Goal: Task Accomplishment & Management: Manage account settings

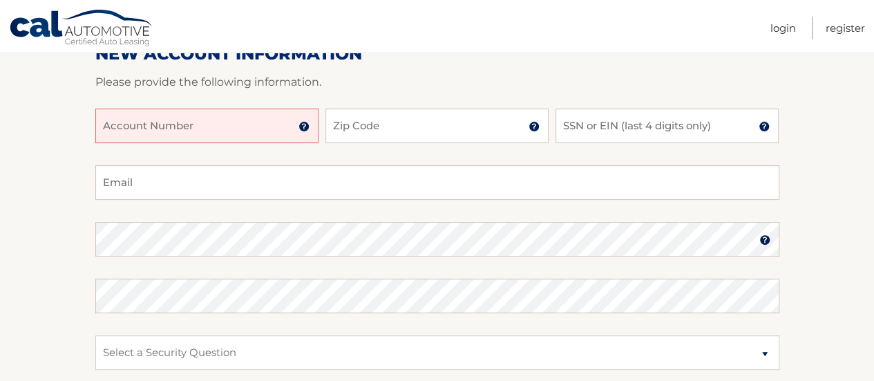
scroll to position [189, 0]
click at [416, 125] on input "Zip Code" at bounding box center [436, 124] width 223 height 35
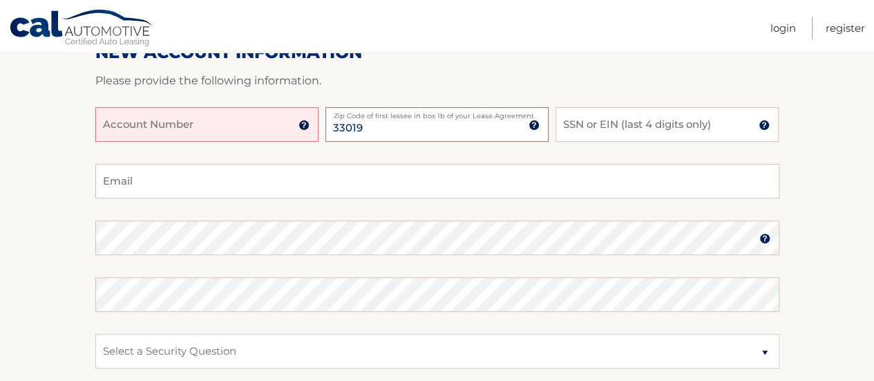
type input "33019"
type input "962708217"
click at [579, 129] on input "SSN or EIN (last 4 digits only)" at bounding box center [666, 124] width 223 height 35
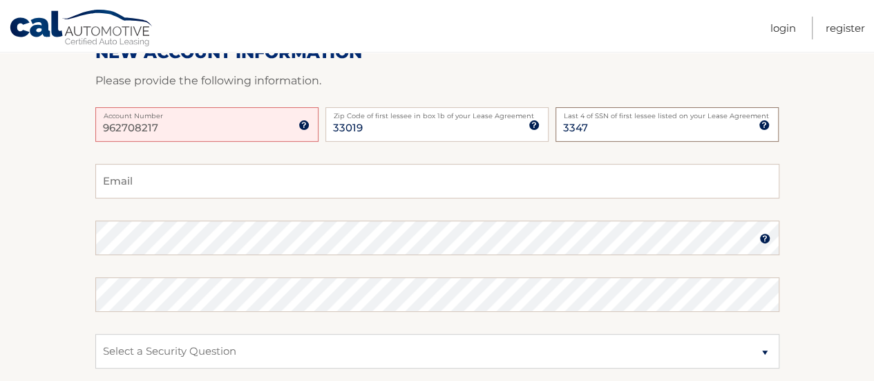
type input "3347"
click at [500, 177] on input "Email" at bounding box center [437, 181] width 684 height 35
type input "williamromanelli92@gmail.com"
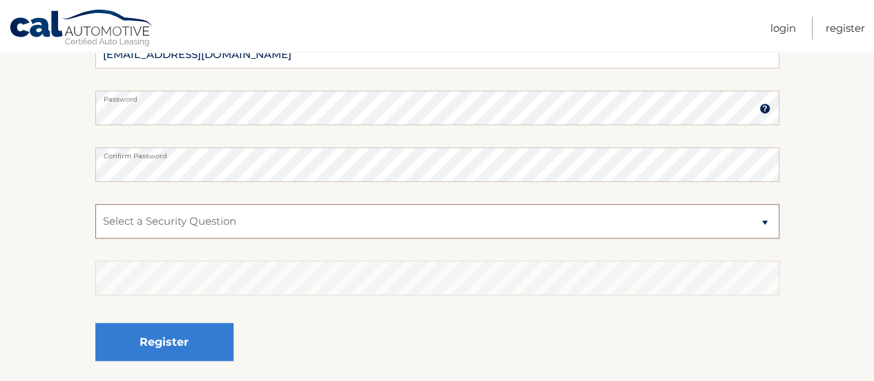
scroll to position [325, 0]
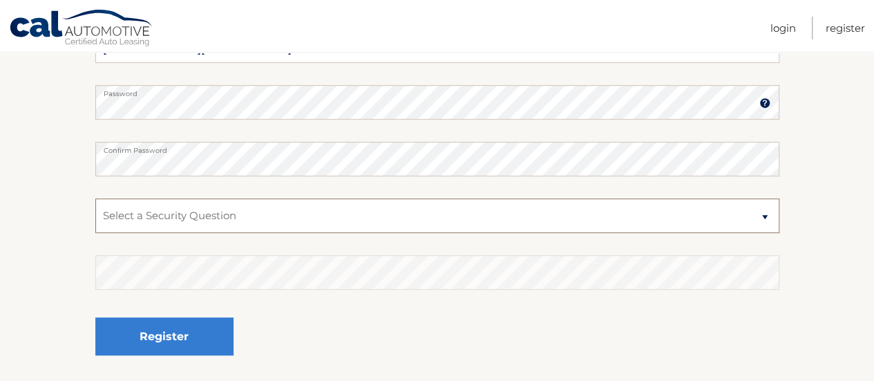
click at [721, 209] on select "Select a Security Question What was the name of your elementary school? What is…" at bounding box center [437, 215] width 684 height 35
select select "2"
click at [95, 198] on select "Select a Security Question What was the name of your elementary school? What is…" at bounding box center [437, 215] width 684 height 35
click at [385, 343] on div "Register" at bounding box center [437, 336] width 684 height 50
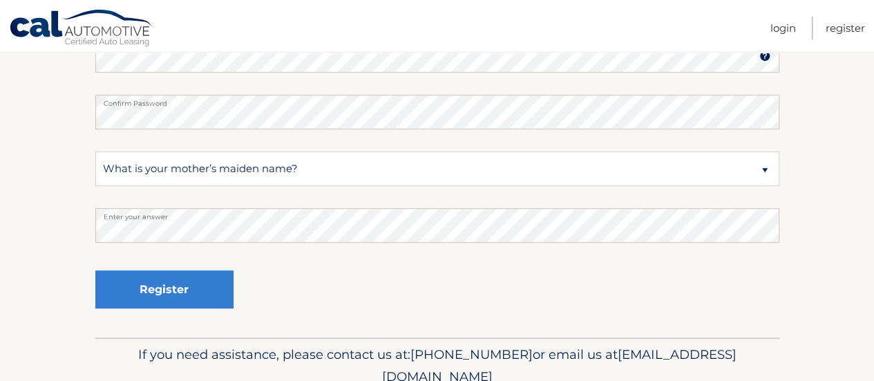
scroll to position [406, 0]
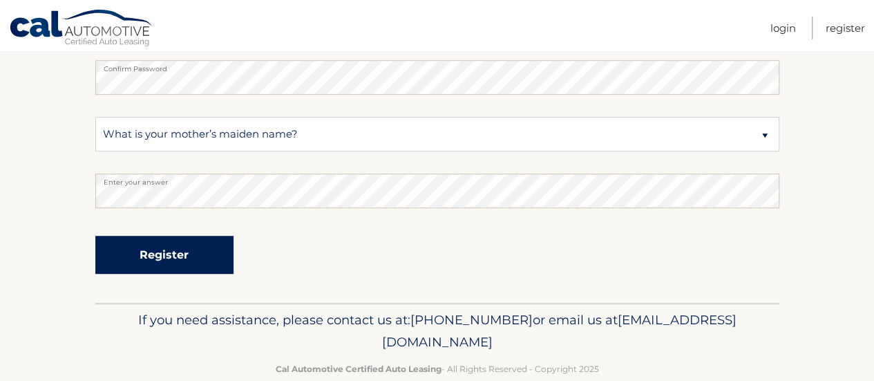
click at [155, 258] on button "Register" at bounding box center [164, 254] width 138 height 38
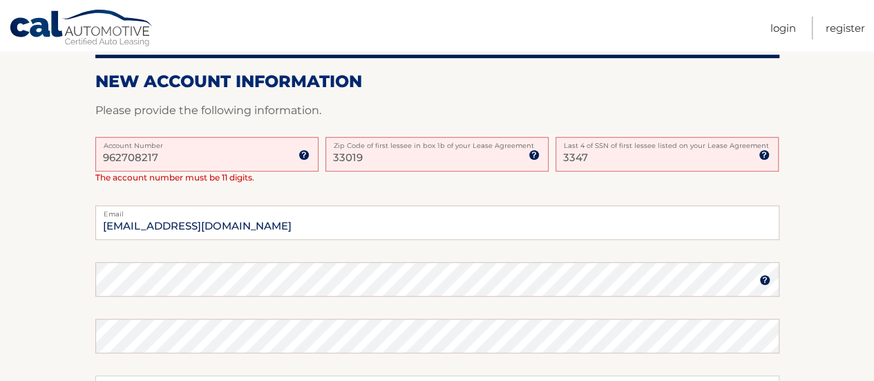
scroll to position [329, 0]
click at [170, 164] on input "962708217" at bounding box center [206, 153] width 223 height 35
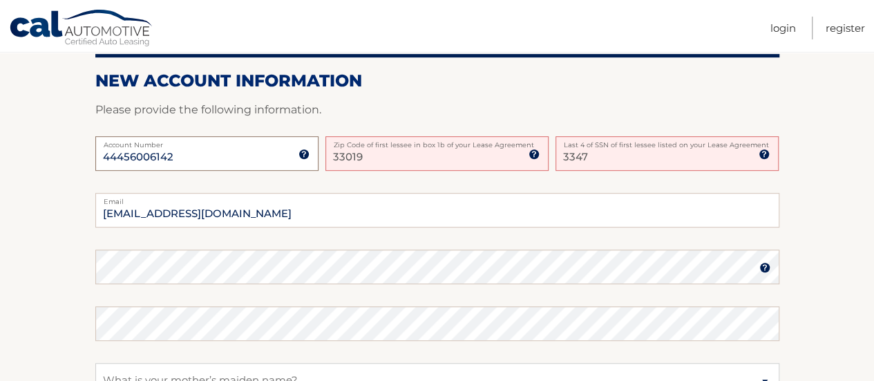
type input "44456006142"
click at [52, 175] on section "One or more fields have an error. Some things to keep in mind when creating you…" at bounding box center [437, 194] width 874 height 708
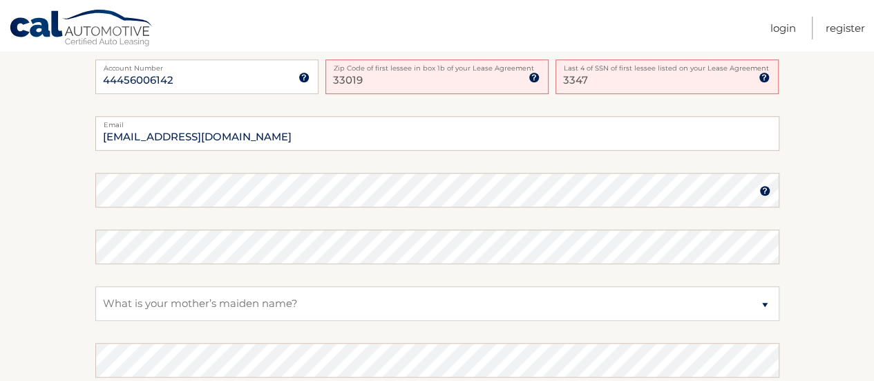
scroll to position [418, 0]
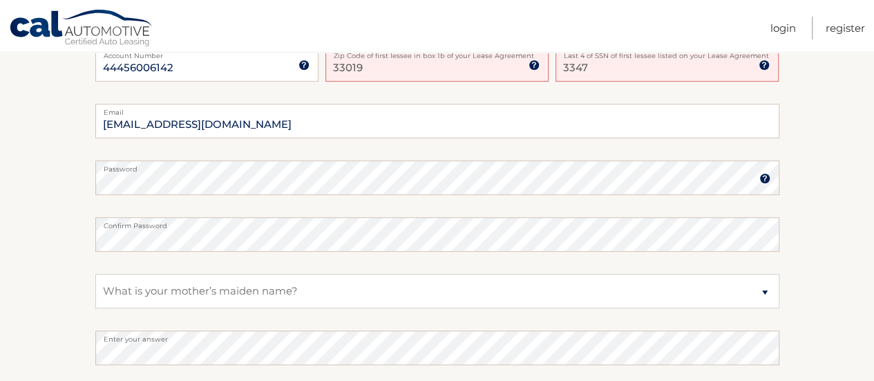
click at [64, 232] on section "One or more fields have an error. Some things to keep in mind when creating you…" at bounding box center [437, 105] width 874 height 708
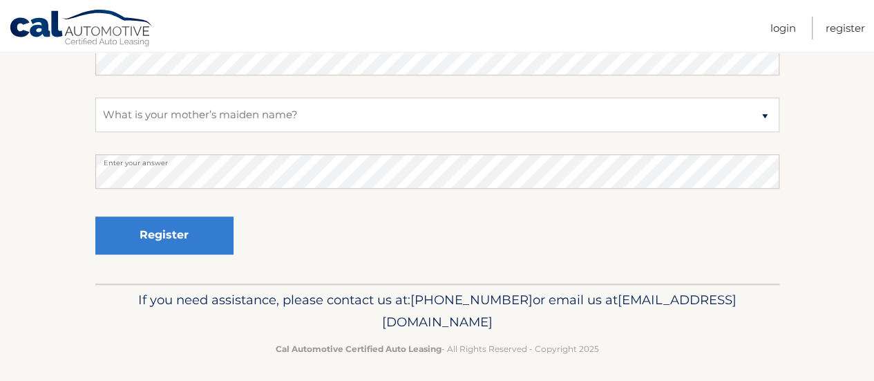
scroll to position [599, 0]
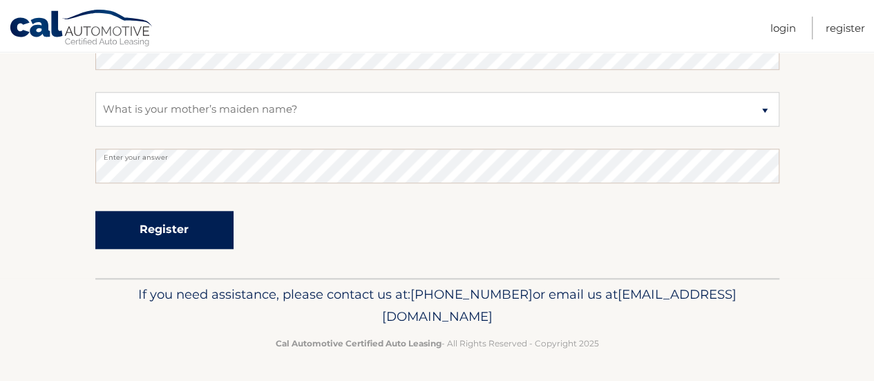
click at [167, 224] on button "Register" at bounding box center [164, 230] width 138 height 38
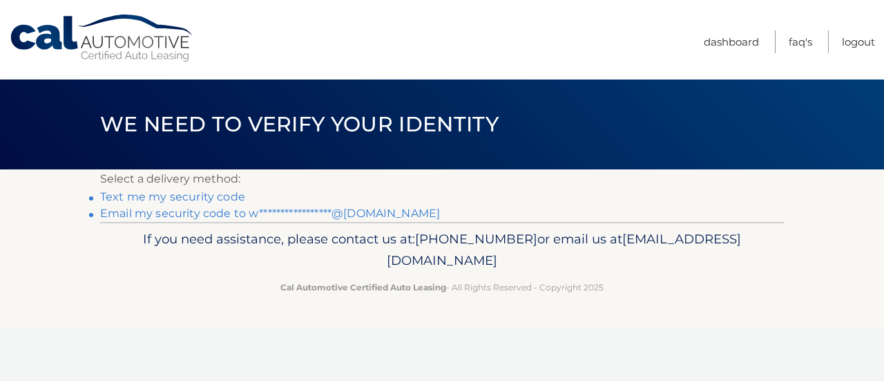
click at [189, 200] on link "Text me my security code" at bounding box center [172, 196] width 145 height 13
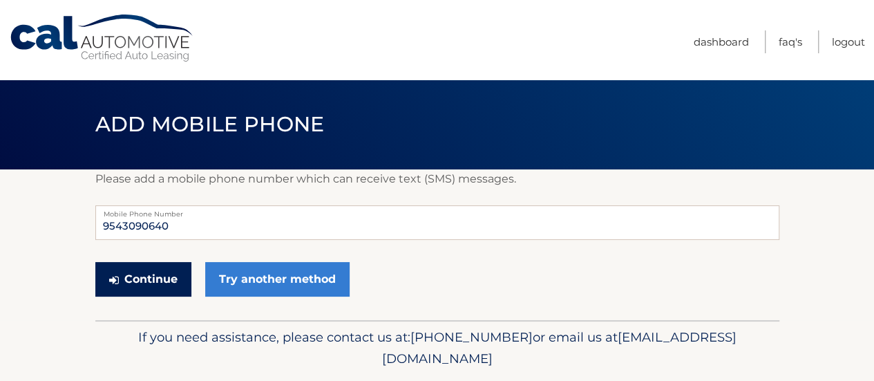
click at [152, 280] on button "Continue" at bounding box center [143, 279] width 96 height 35
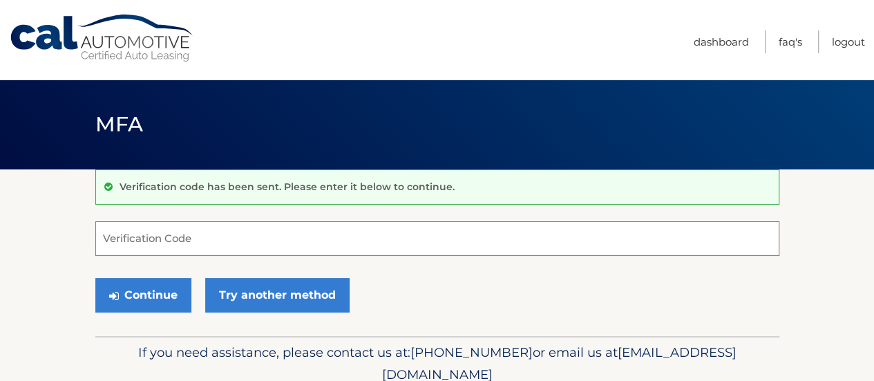
click at [193, 241] on input "Verification Code" at bounding box center [437, 238] width 684 height 35
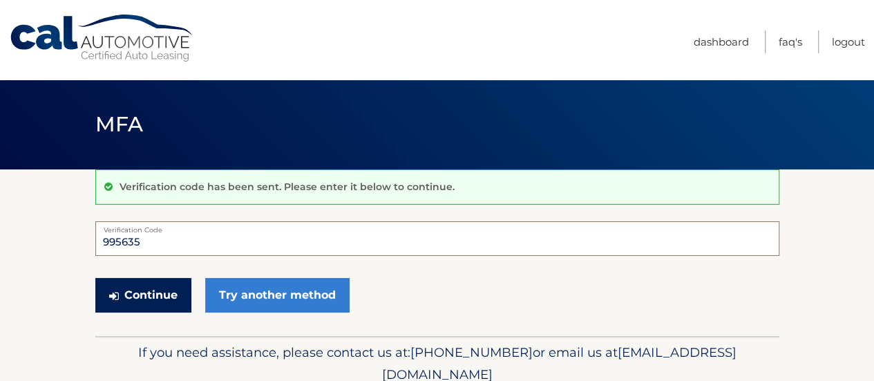
type input "995635"
click at [141, 296] on button "Continue" at bounding box center [143, 295] width 96 height 35
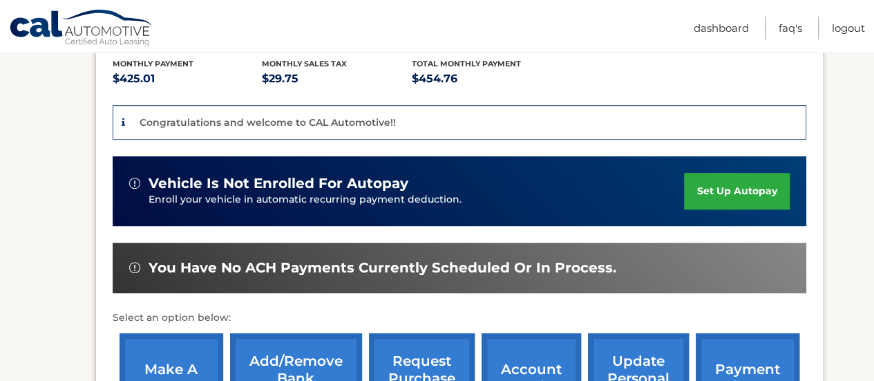
scroll to position [297, 0]
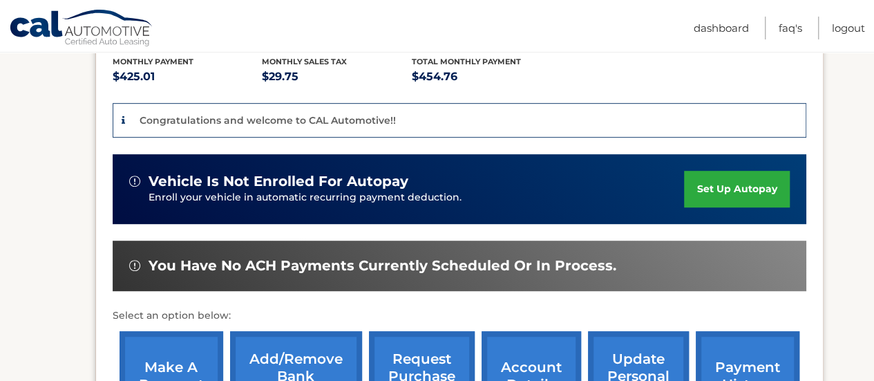
click at [743, 188] on link "set up autopay" at bounding box center [736, 189] width 105 height 37
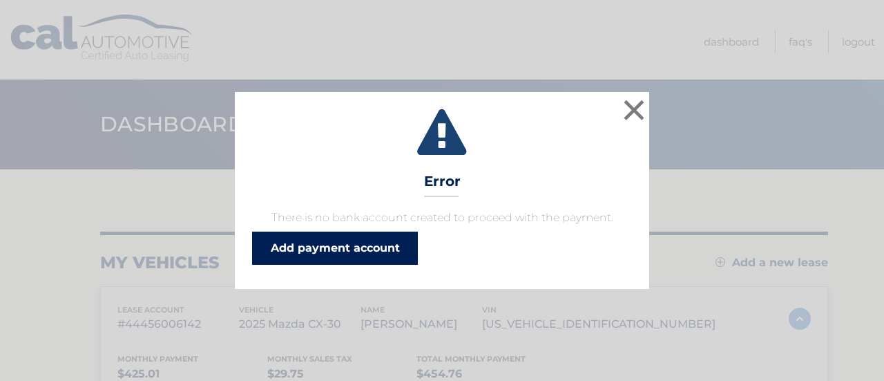
click at [368, 252] on link "Add payment account" at bounding box center [335, 247] width 166 height 33
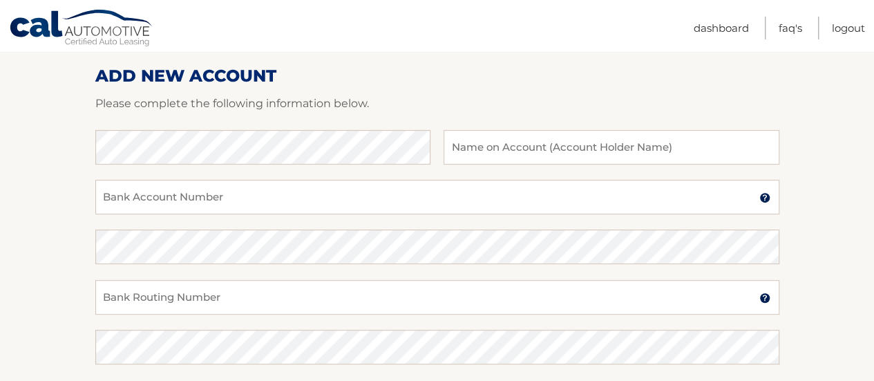
scroll to position [171, 0]
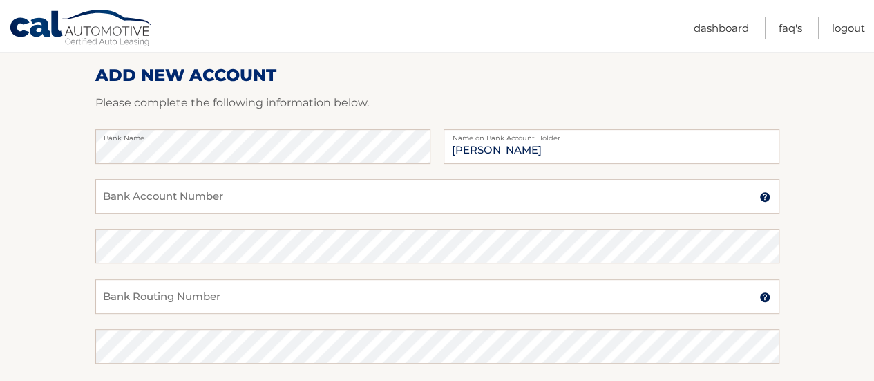
click at [57, 228] on section "Account Overview | Set Up Account Info ADD NEW ACCOUNT Please complete the foll…" at bounding box center [437, 262] width 874 height 527
click at [493, 146] on input "William Romanelli" at bounding box center [610, 146] width 335 height 35
type input "[PERSON_NAME]"
click at [368, 191] on input "Bank Account Number" at bounding box center [437, 196] width 684 height 35
type input "962708217"
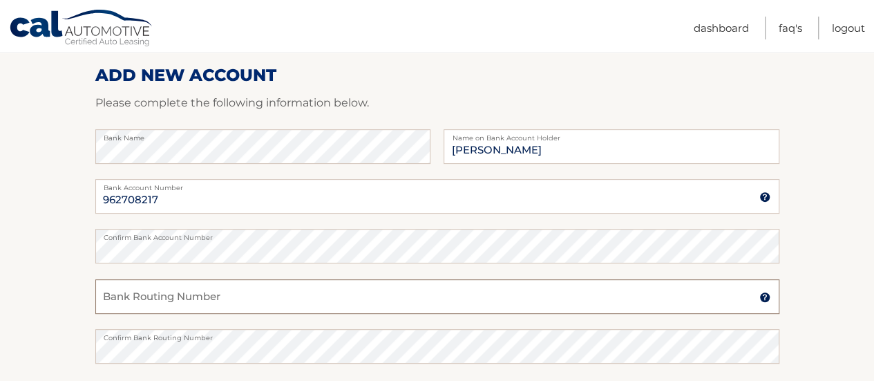
click at [273, 305] on input "Bank Routing Number" at bounding box center [437, 296] width 684 height 35
type input "267084131"
click at [46, 259] on section "Account Overview | Set Up Account Info ADD NEW ACCOUNT Please complete the foll…" at bounding box center [437, 262] width 874 height 527
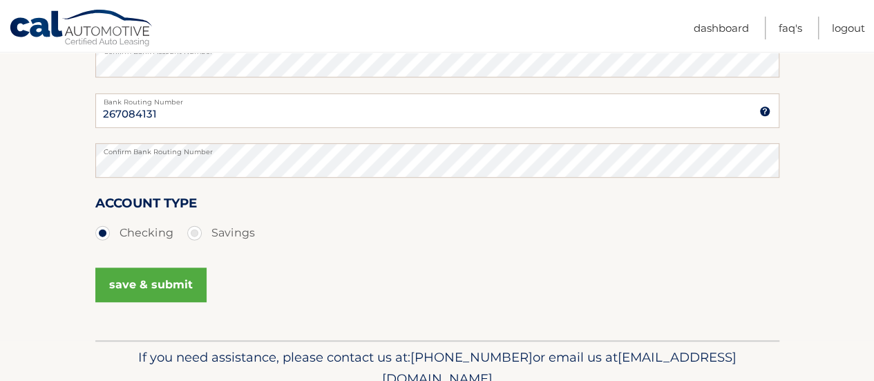
scroll to position [357, 0]
click at [141, 285] on button "save & submit" at bounding box center [150, 284] width 111 height 35
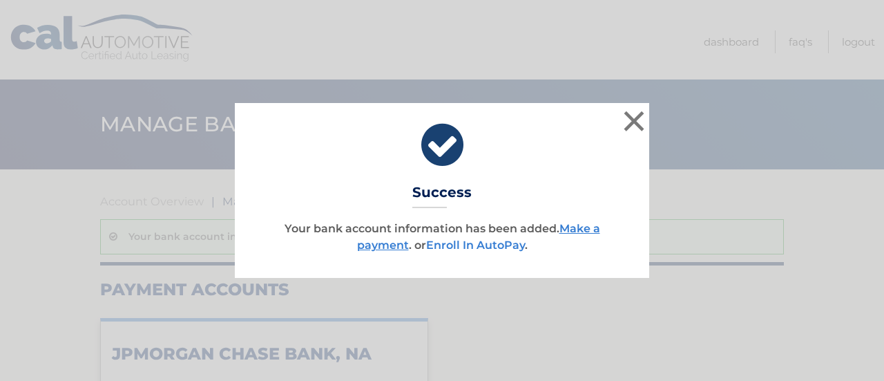
click at [478, 245] on link "Enroll In AutoPay" at bounding box center [475, 244] width 99 height 13
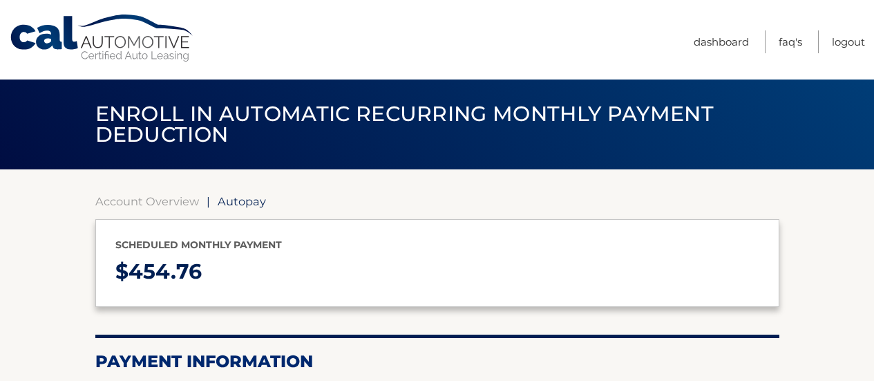
select select "MDk1Y2YyMTUtYTM1My00OTg2LTkzMTktMjI1NzdlYTYyNGU0"
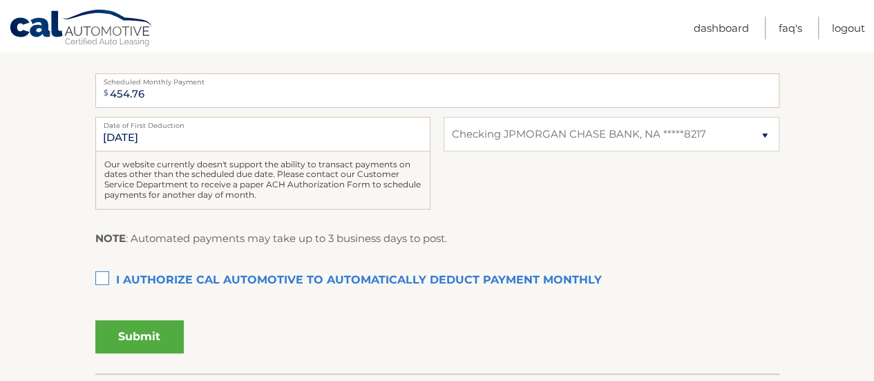
scroll to position [317, 0]
click at [104, 278] on label "I authorize cal automotive to automatically deduct payment monthly This checkbo…" at bounding box center [437, 280] width 684 height 28
click at [0, 0] on input "I authorize cal automotive to automatically deduct payment monthly This checkbo…" at bounding box center [0, 0] width 0 height 0
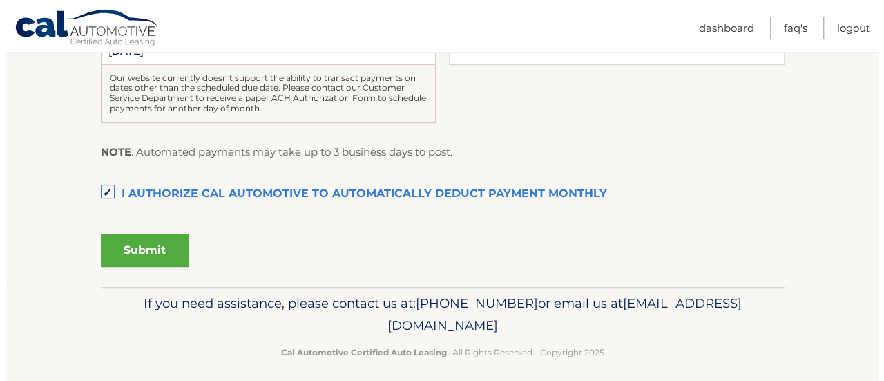
scroll to position [407, 0]
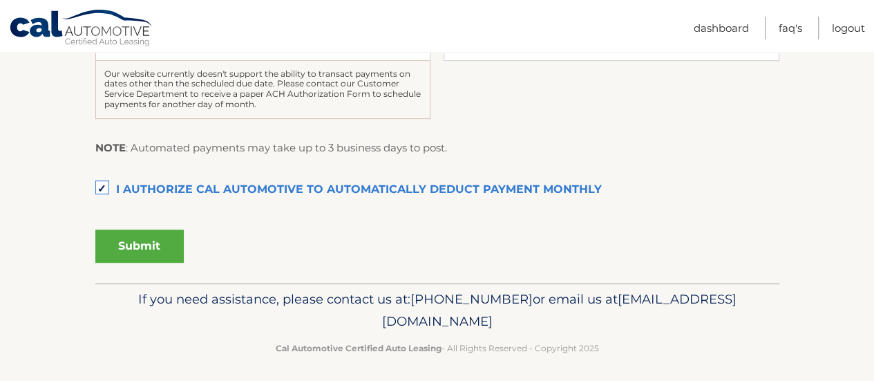
click at [130, 247] on button "Submit" at bounding box center [139, 245] width 88 height 33
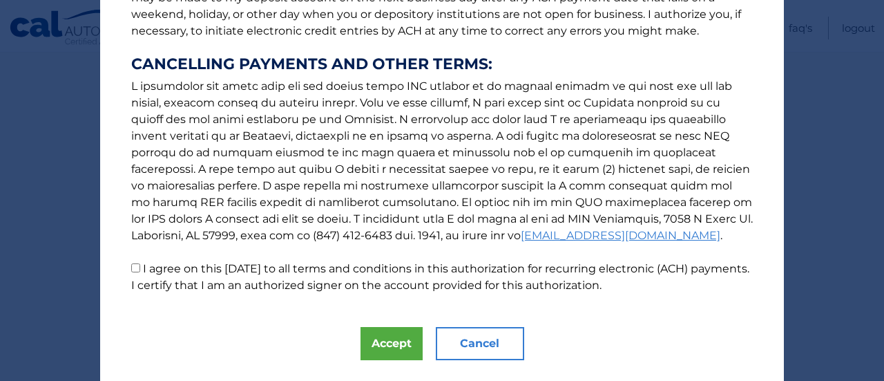
scroll to position [271, 0]
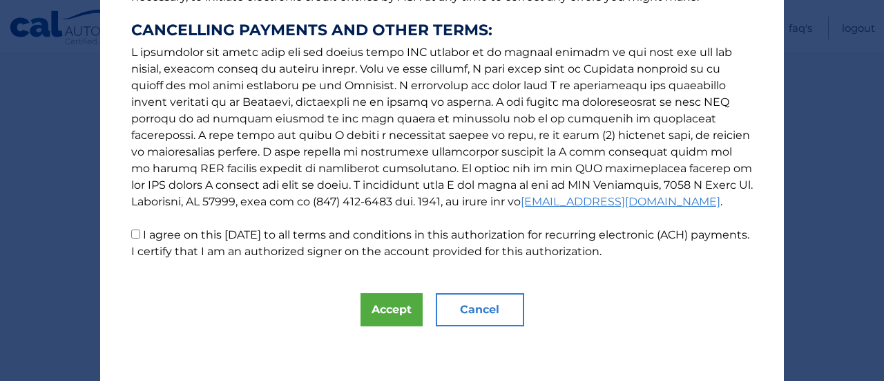
click at [131, 232] on input "I agree on this 09/07/2025 to all terms and conditions in this authorization fo…" at bounding box center [135, 233] width 9 height 9
checkbox input "true"
click at [387, 309] on button "Accept" at bounding box center [391, 309] width 62 height 33
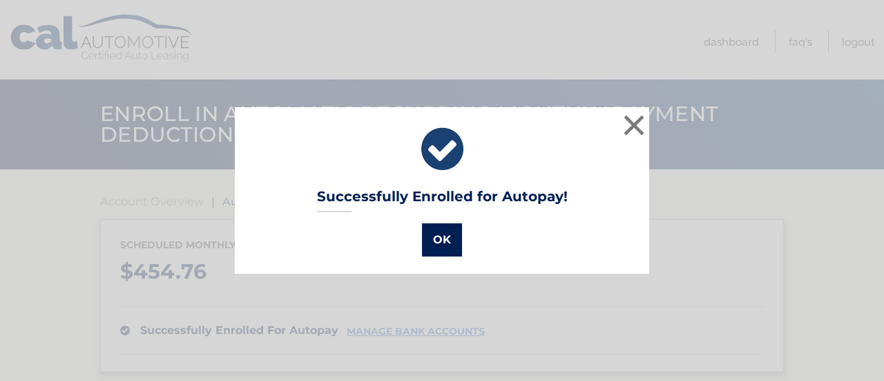
click at [429, 238] on button "OK" at bounding box center [442, 239] width 40 height 33
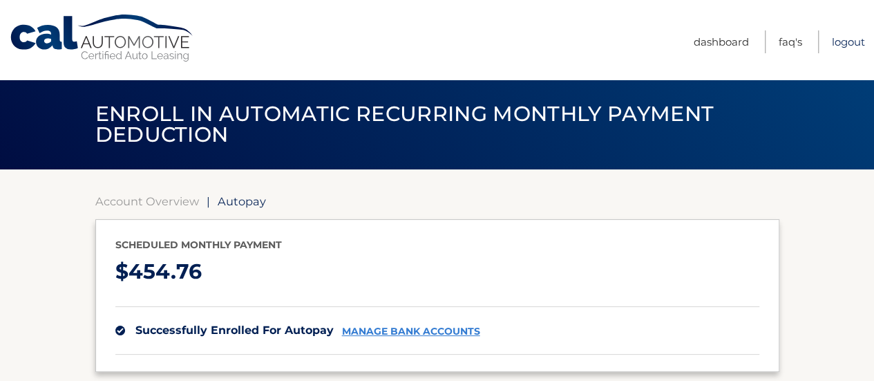
click at [849, 42] on link "Logout" at bounding box center [847, 41] width 33 height 23
